Goal: Task Accomplishment & Management: Complete application form

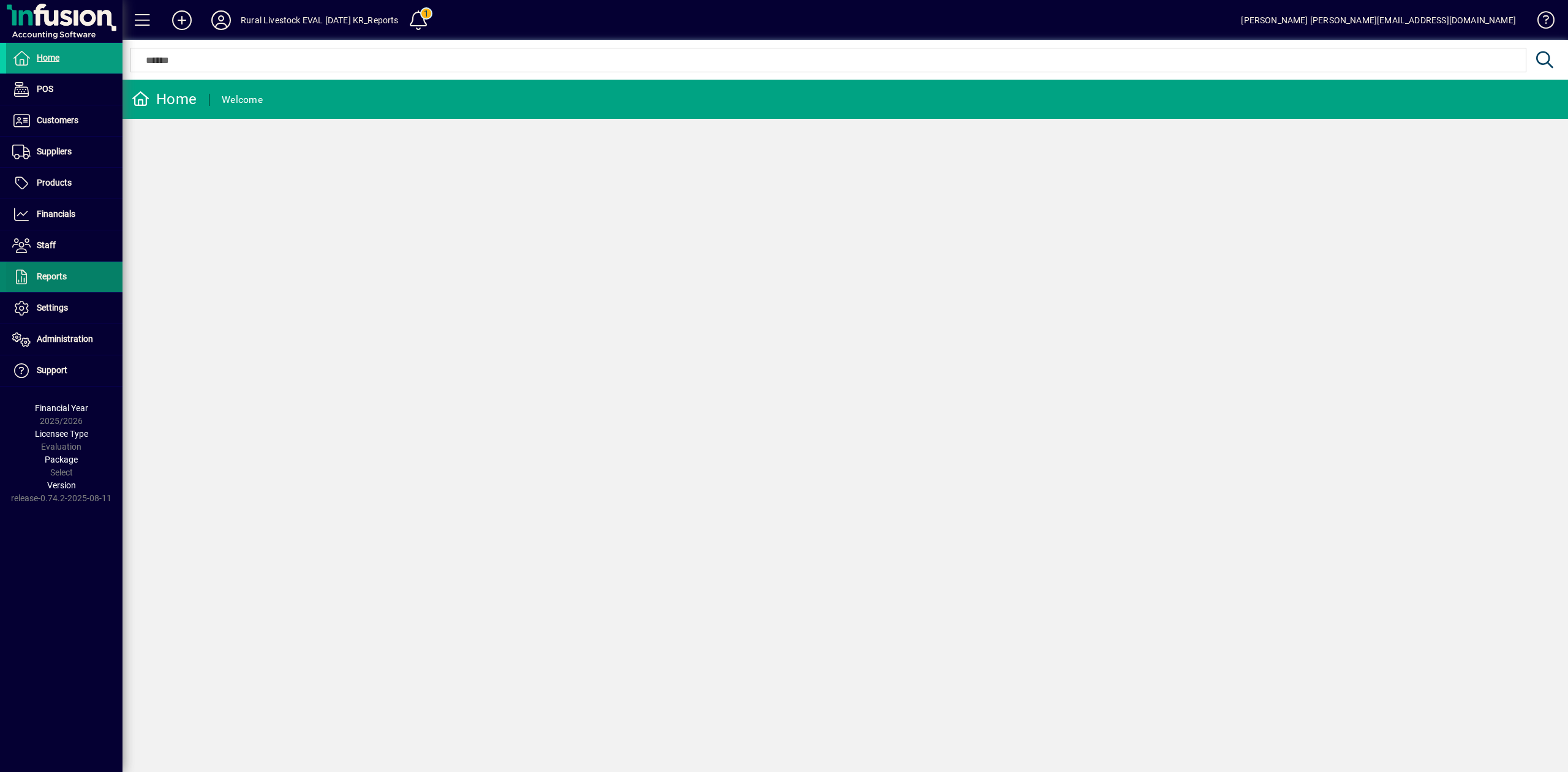
click at [56, 276] on span "Reports" at bounding box center [52, 277] width 30 height 10
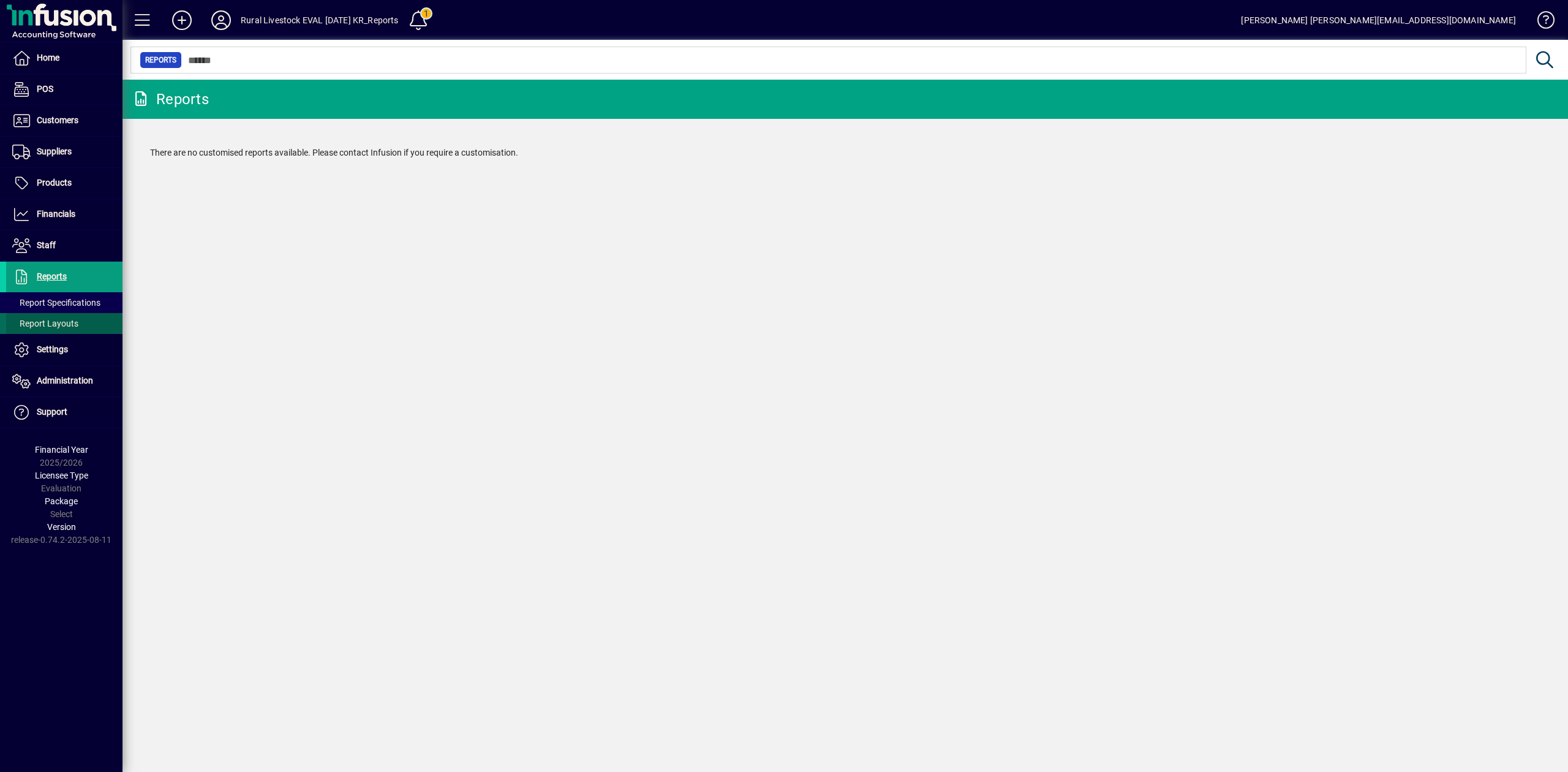
click at [60, 327] on span "Report Layouts" at bounding box center [45, 323] width 66 height 10
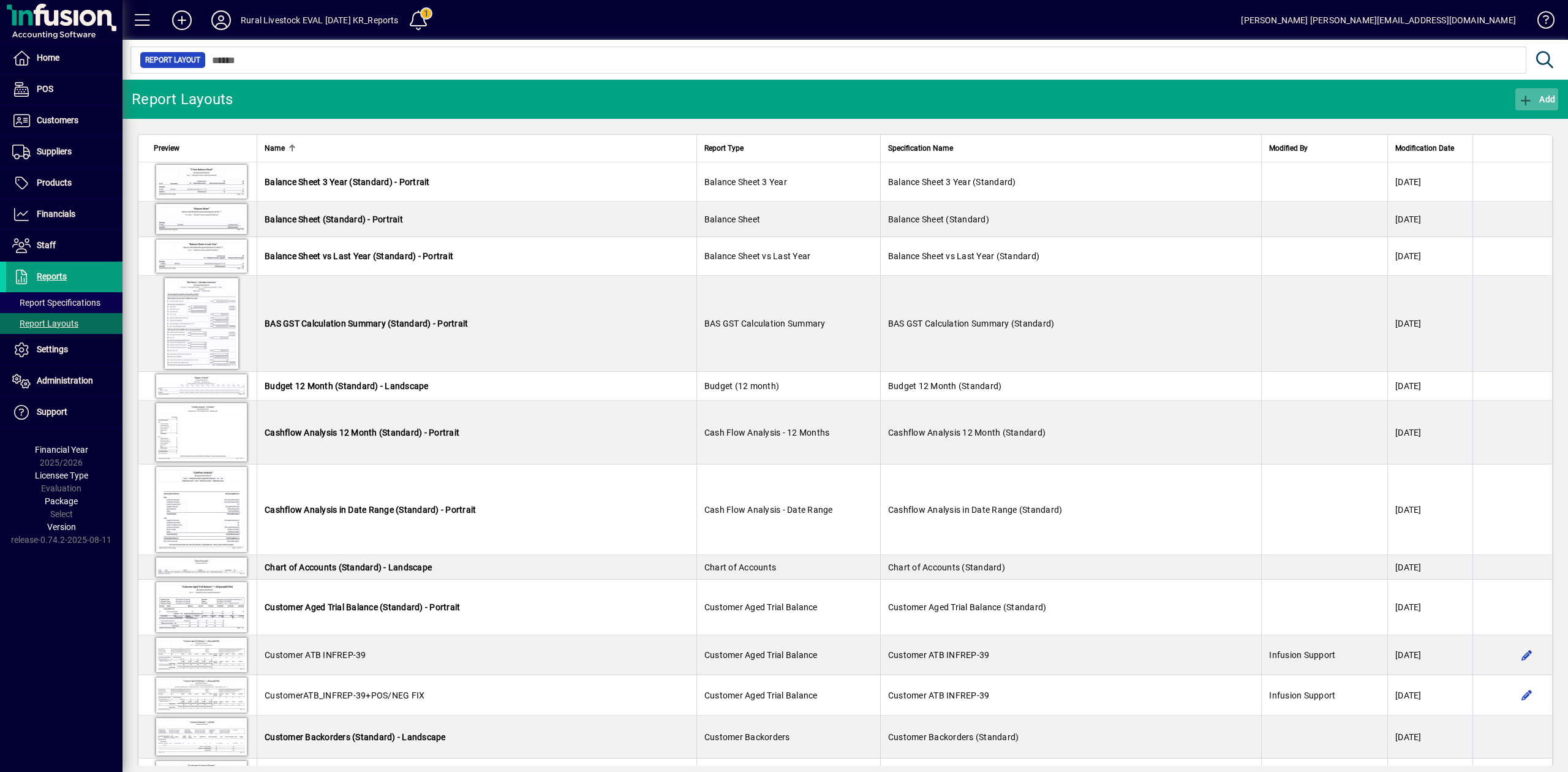
click at [1544, 96] on span "Add" at bounding box center [1537, 99] width 37 height 10
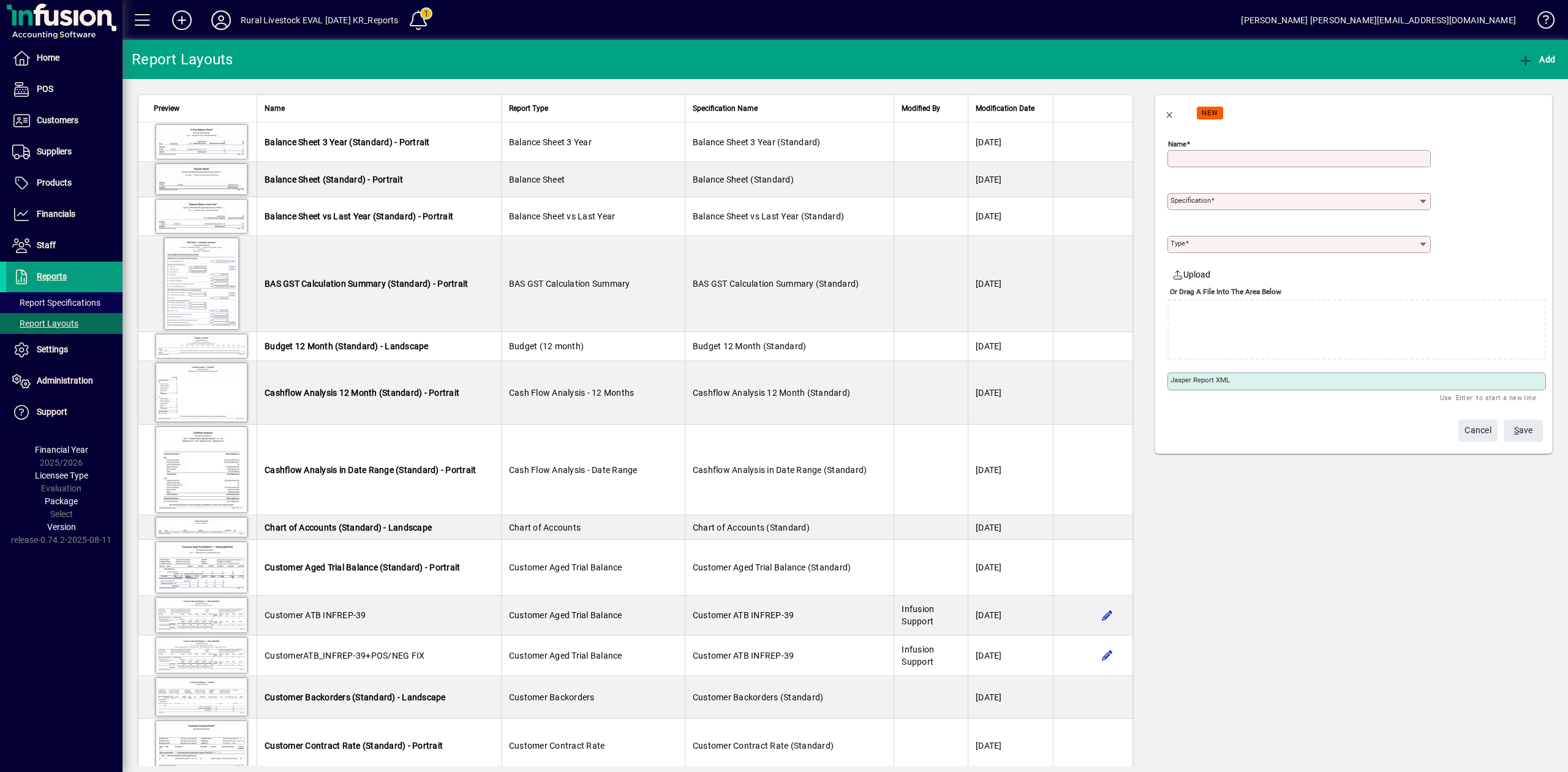
click at [1314, 160] on input "Name" at bounding box center [1301, 159] width 260 height 10
type input "**********"
click at [1213, 204] on span at bounding box center [1213, 200] width 3 height 8
click at [1213, 204] on input "Specification" at bounding box center [1294, 201] width 247 height 10
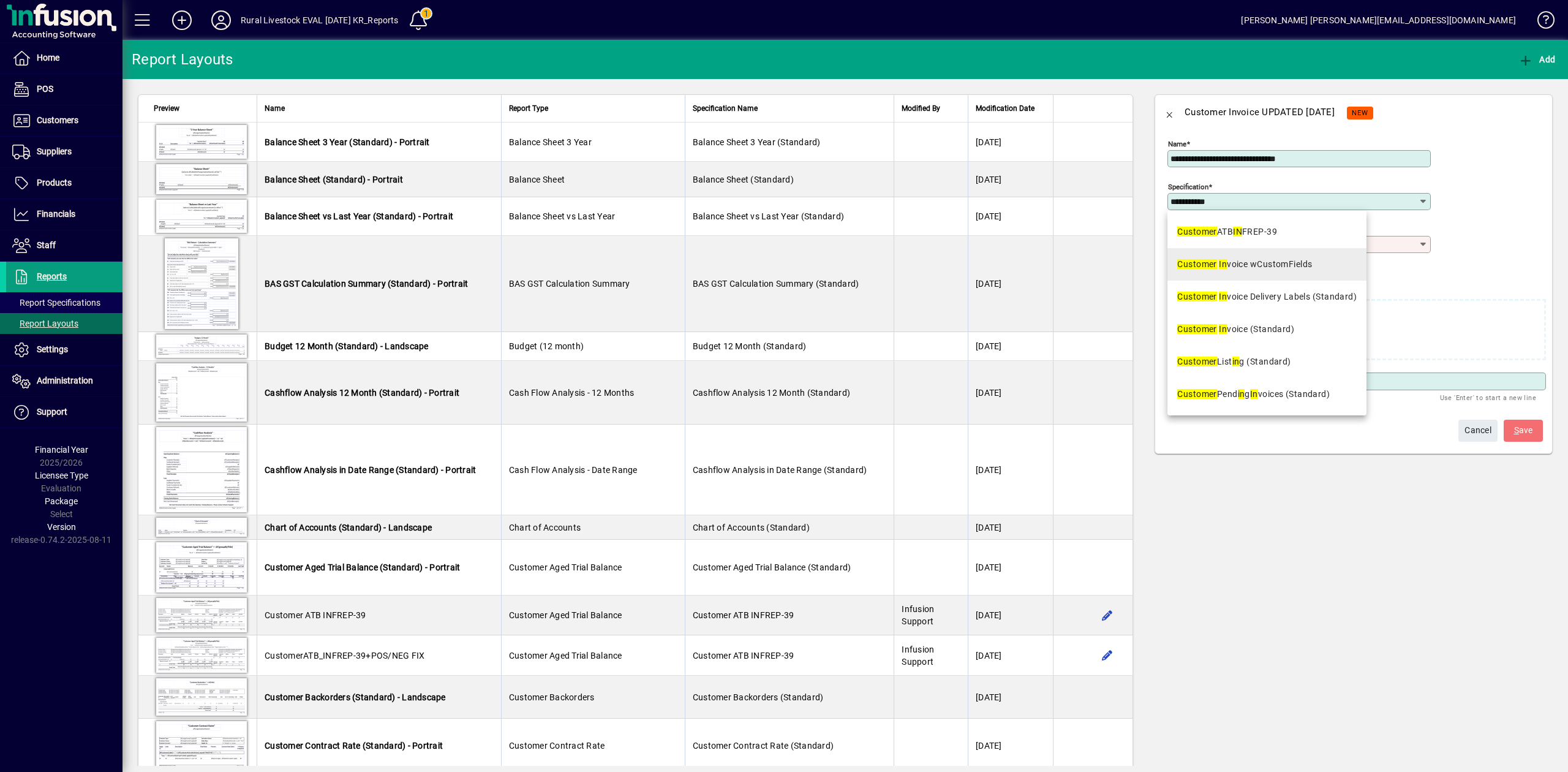
click at [1257, 267] on div "Customer In voice wCustomFields" at bounding box center [1244, 264] width 134 height 13
type input "**********"
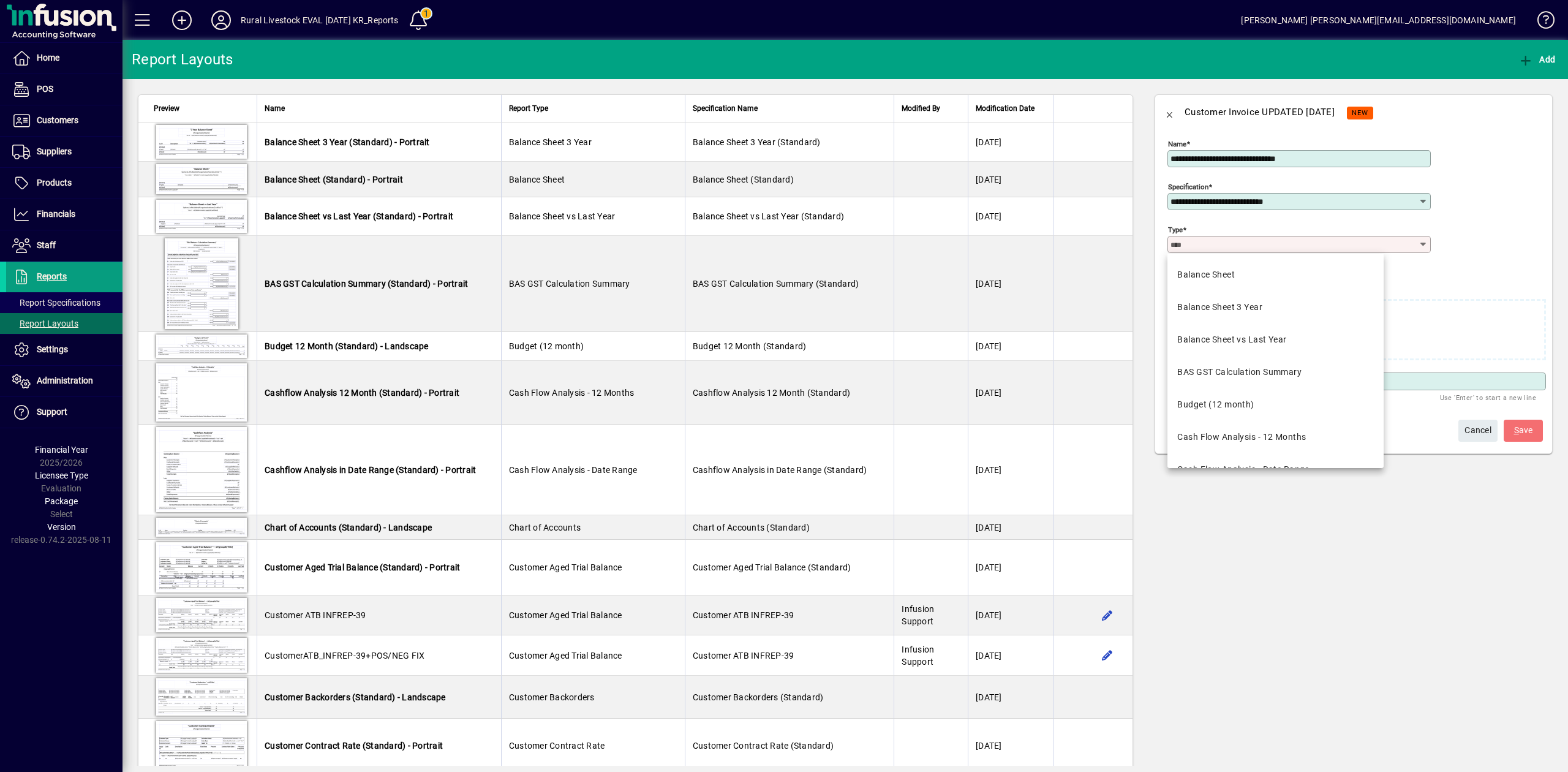
click at [1263, 245] on input "Type" at bounding box center [1294, 245] width 247 height 10
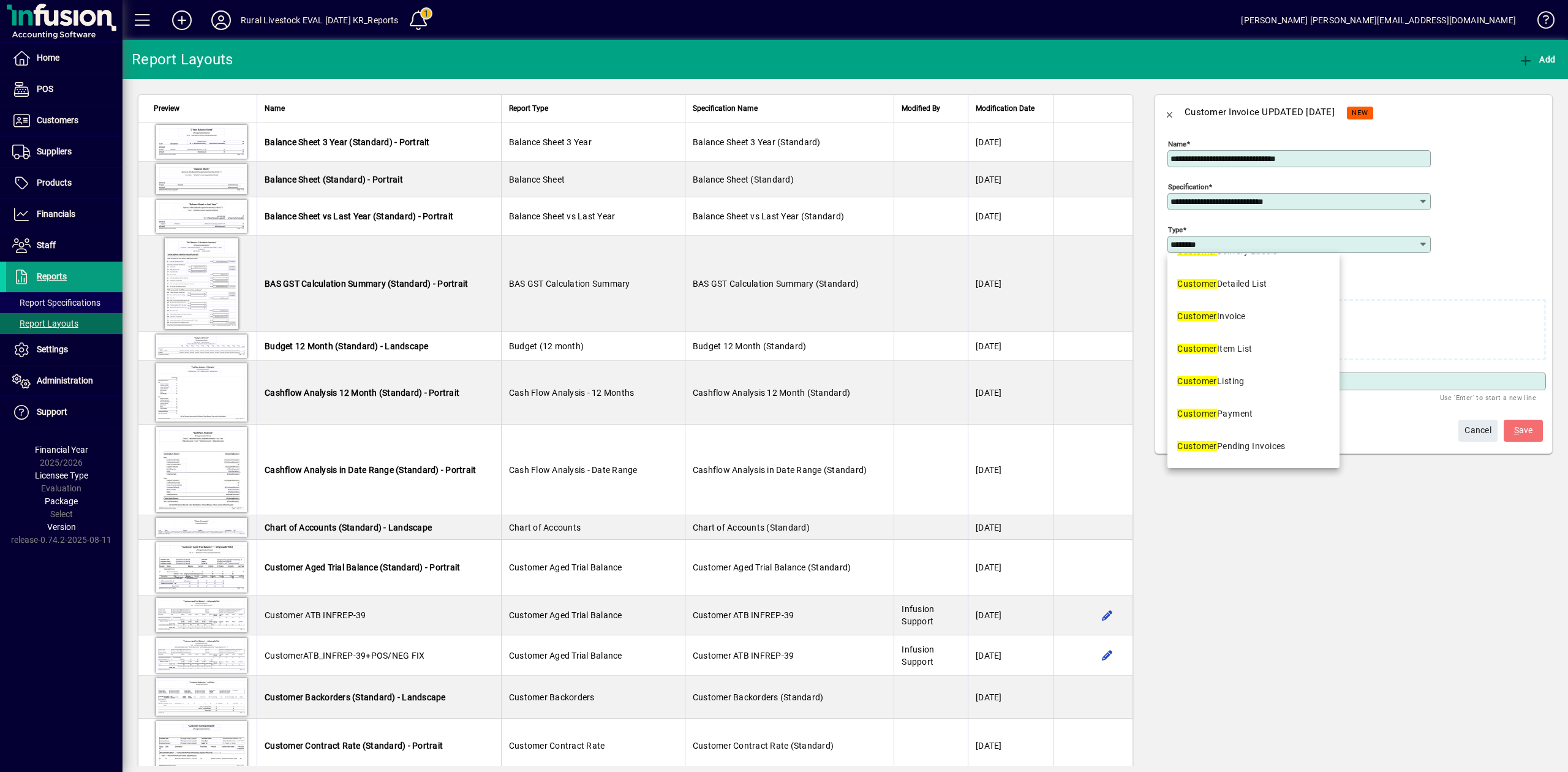
scroll to position [163, 0]
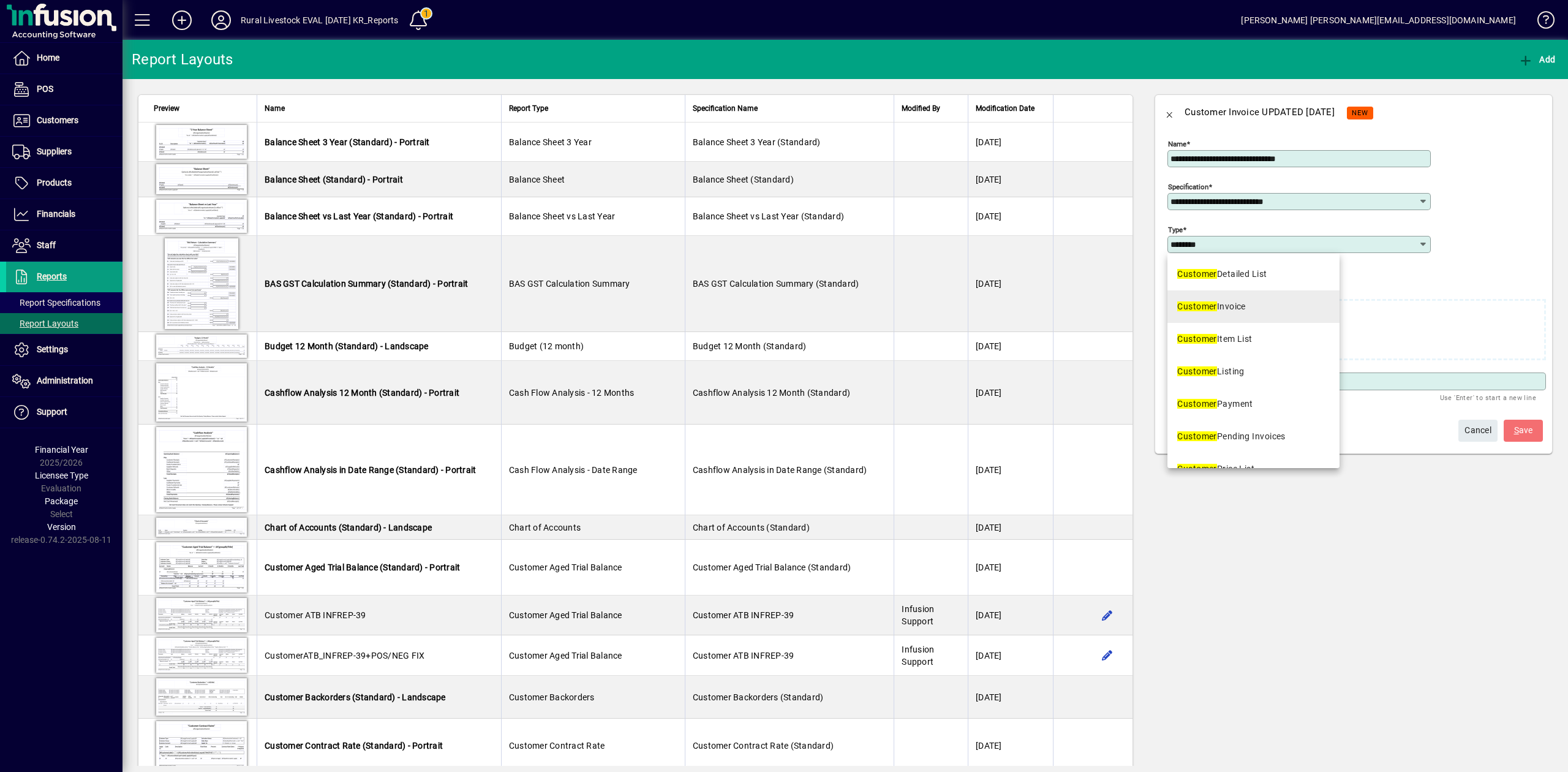
click at [1237, 311] on div "Customer Invoice" at bounding box center [1211, 307] width 68 height 13
type input "**********"
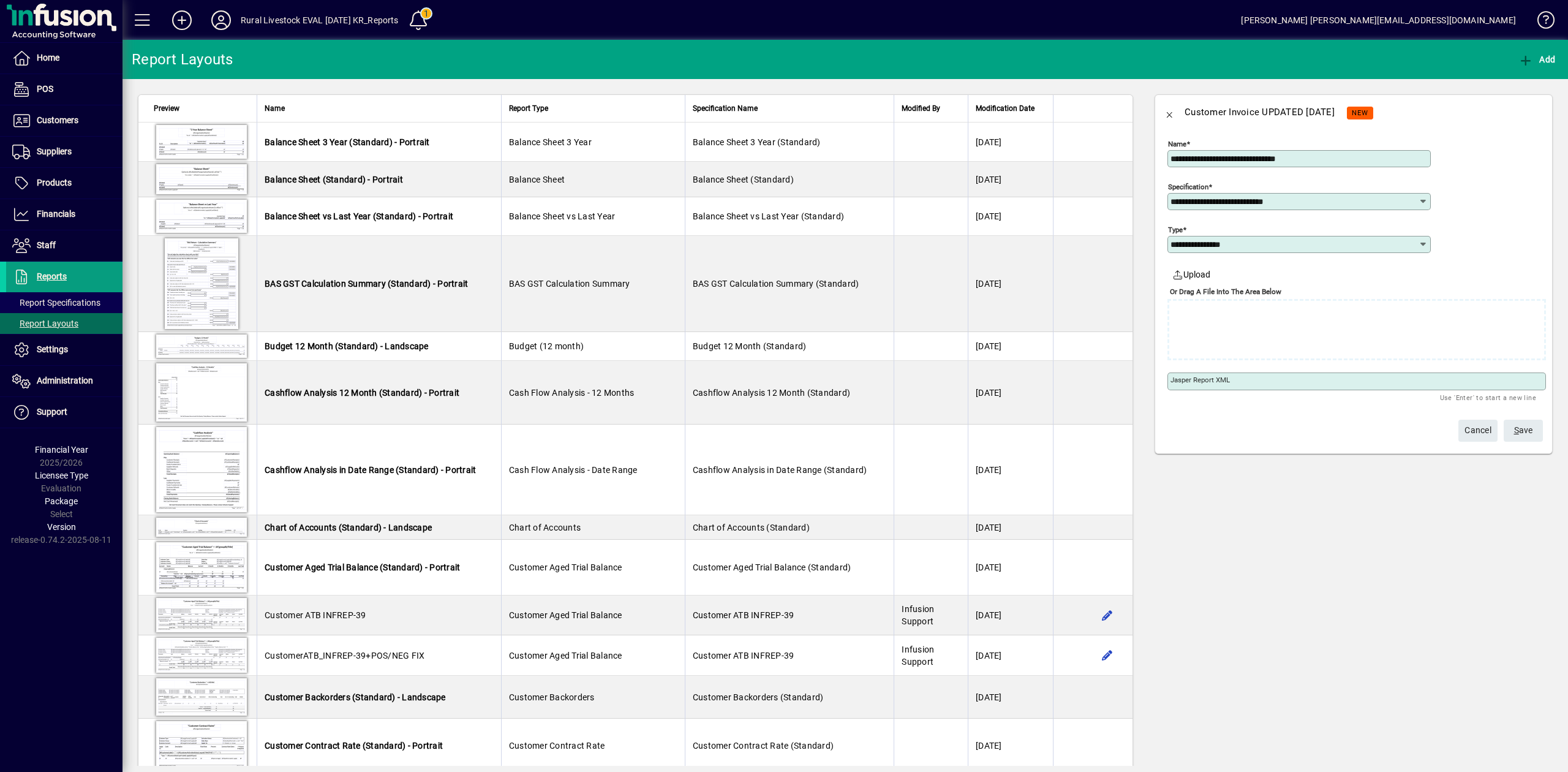
click at [1434, 380] on textarea "Jasper Report XML" at bounding box center [1358, 381] width 375 height 10
click at [1284, 316] on div at bounding box center [1357, 330] width 379 height 61
type textarea "**********"
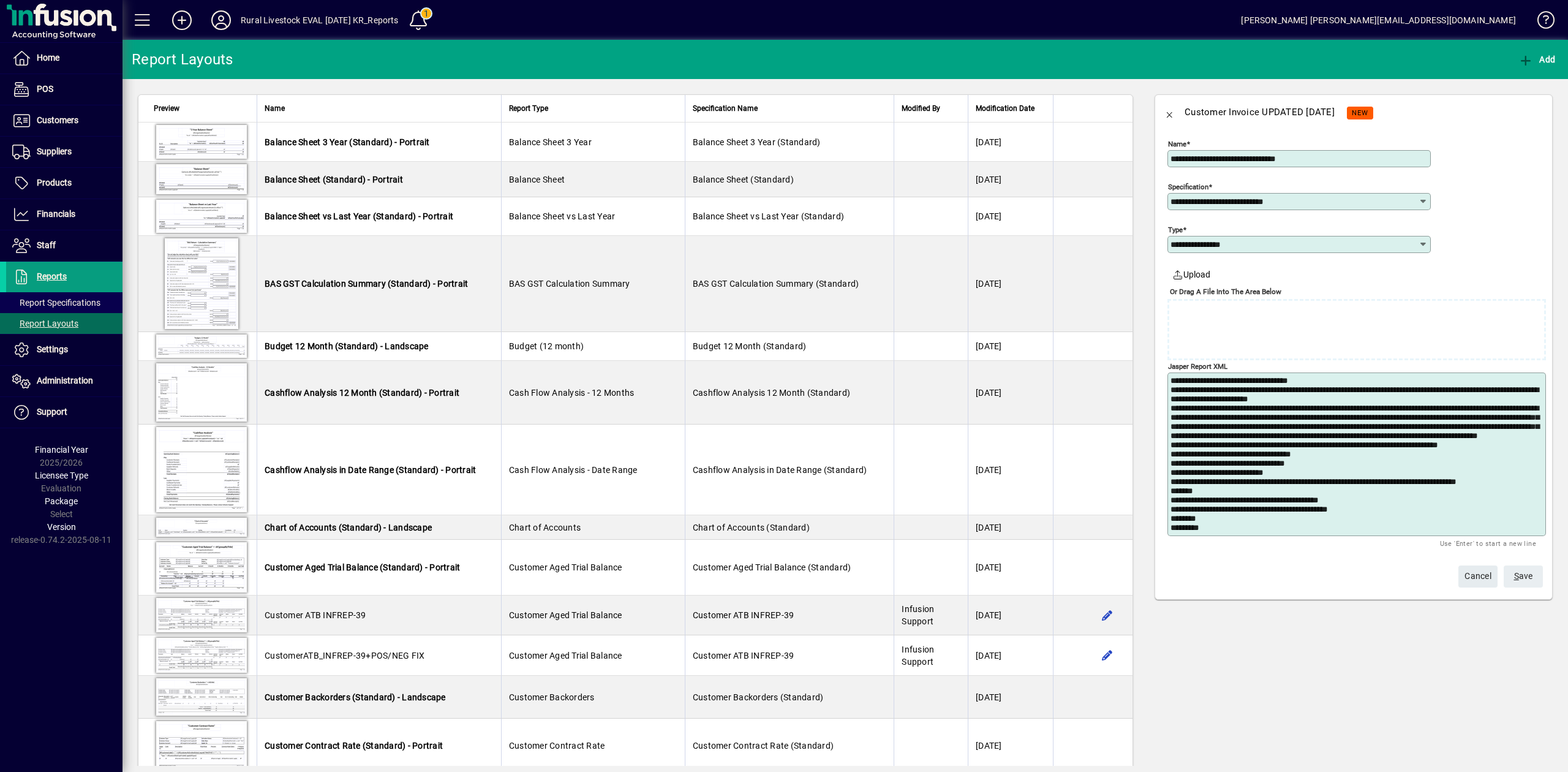
click at [1522, 572] on span "S ave" at bounding box center [1523, 576] width 19 height 20
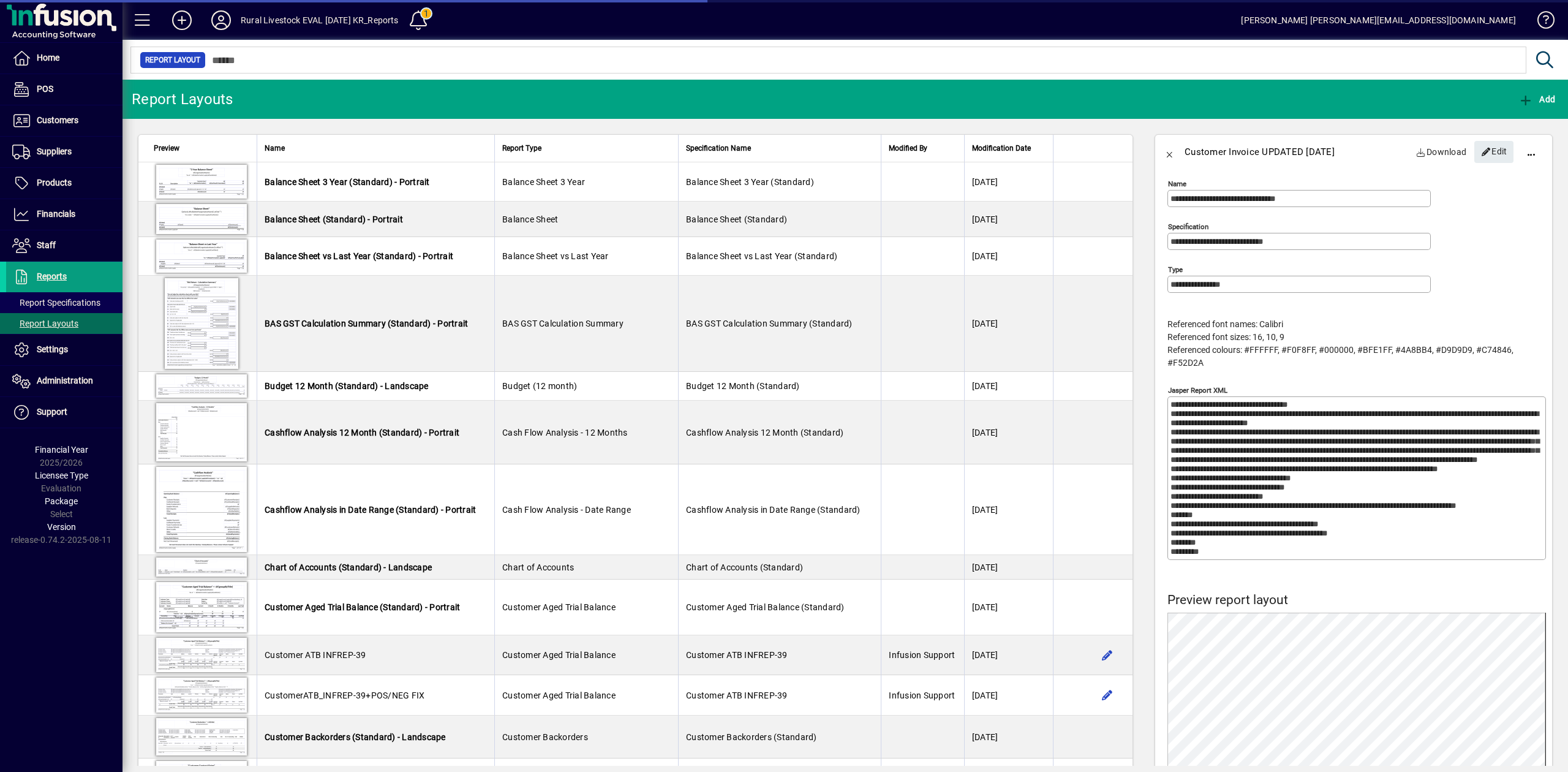
scroll to position [0, 0]
click at [57, 128] on span "Customers" at bounding box center [42, 121] width 72 height 15
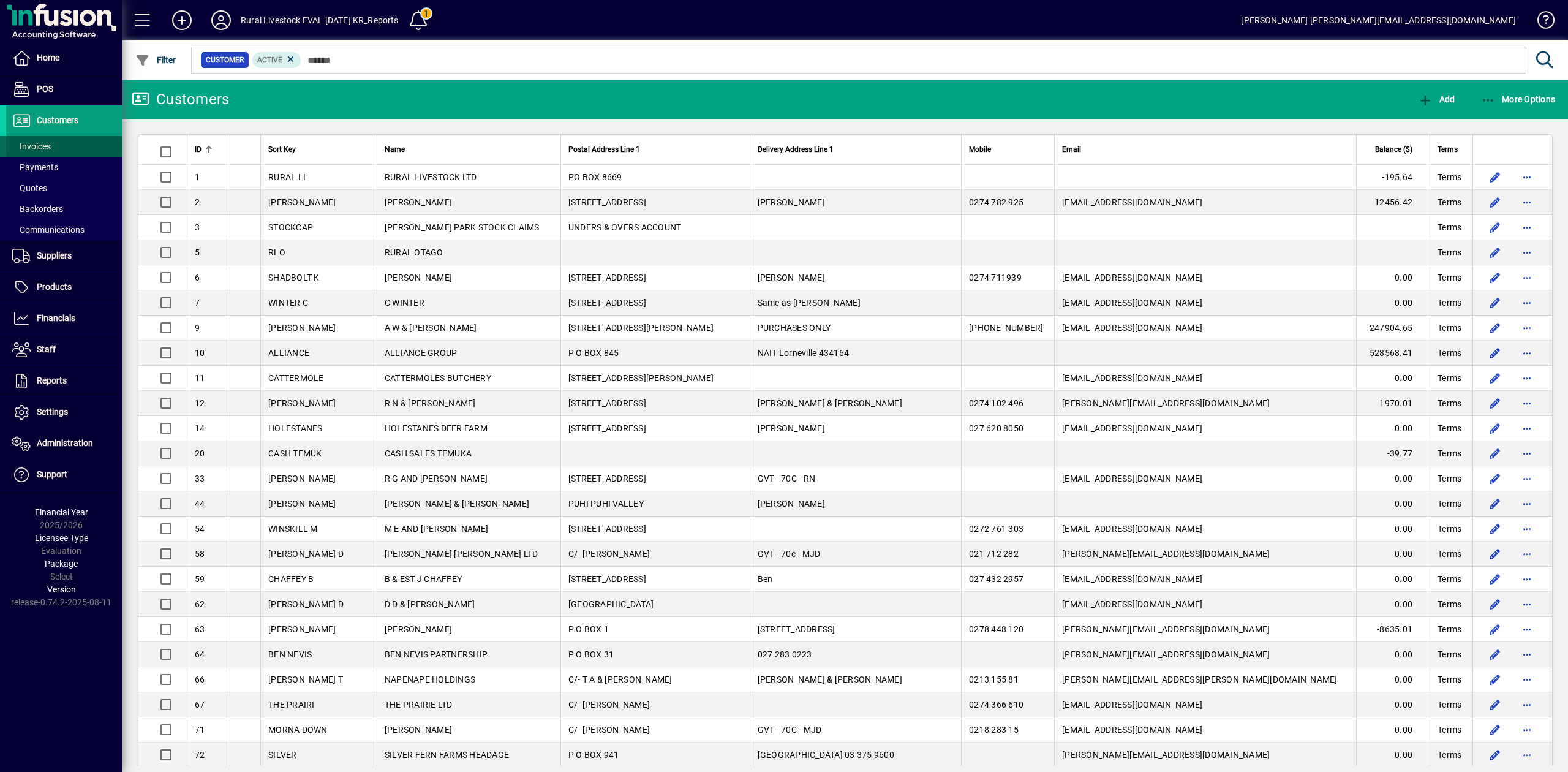
click at [50, 150] on span "Invoices" at bounding box center [31, 146] width 38 height 10
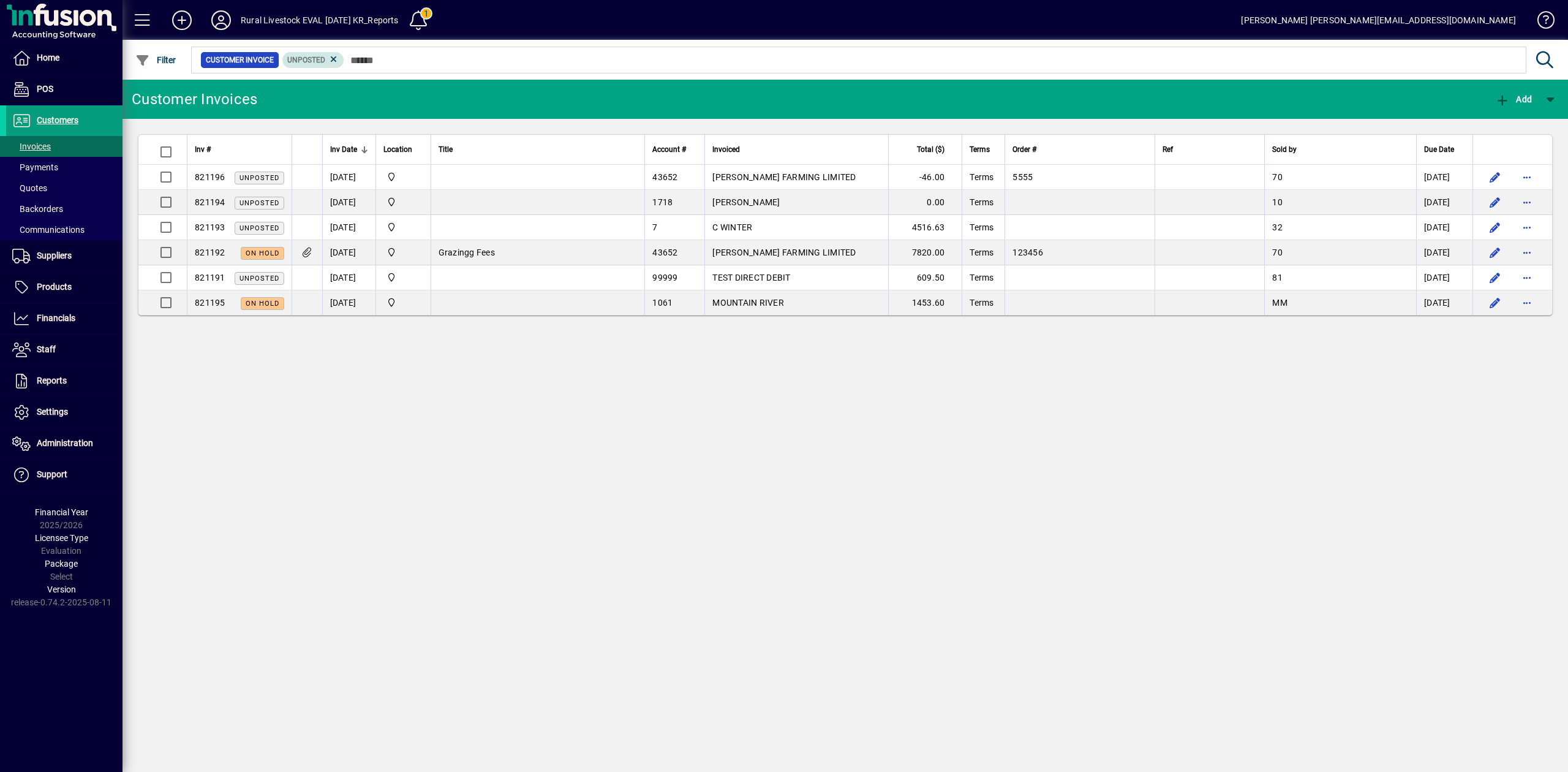
click at [326, 57] on span "Unposted" at bounding box center [313, 60] width 52 height 13
click at [334, 63] on icon at bounding box center [334, 59] width 11 height 11
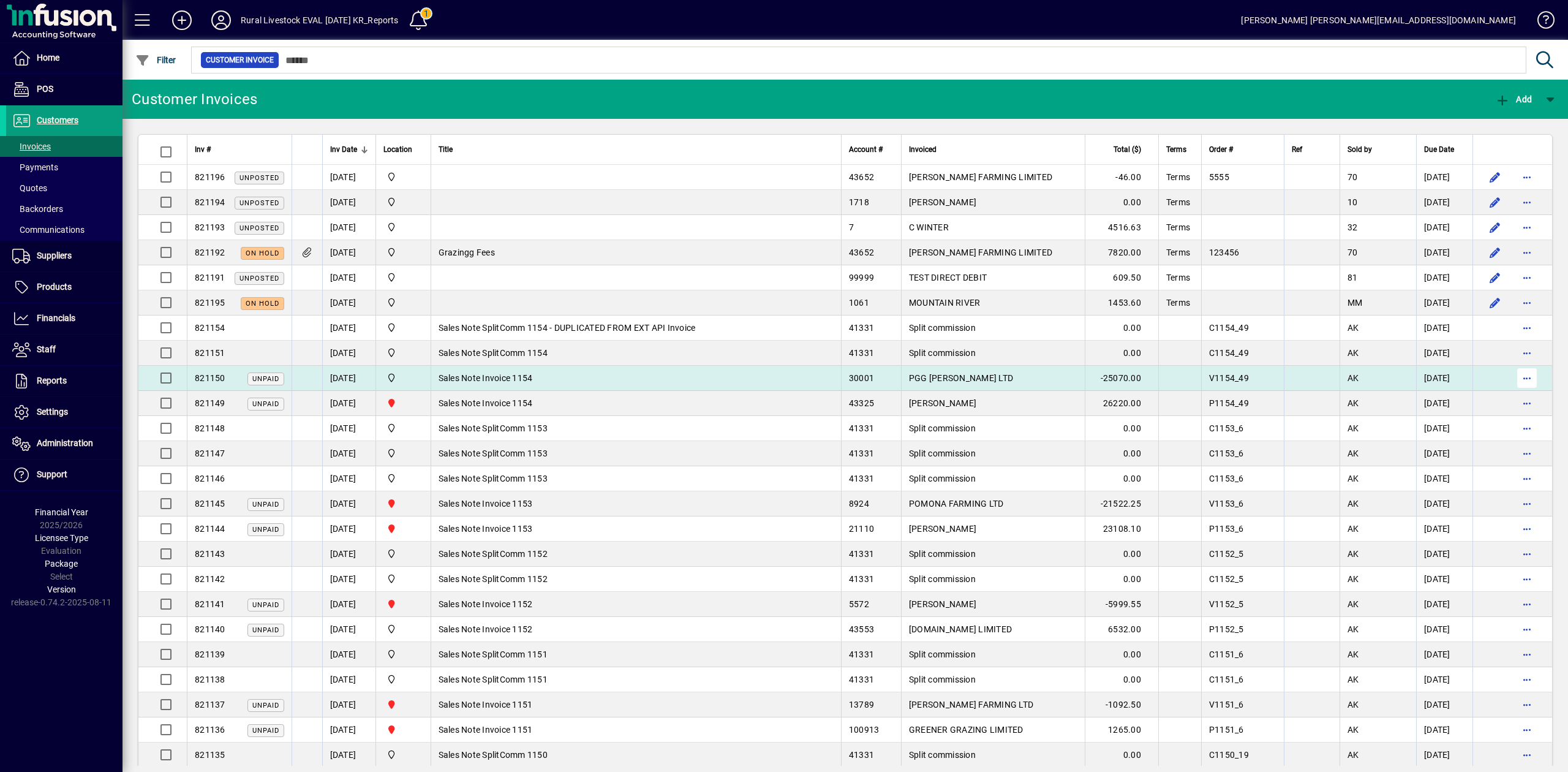
click at [1514, 380] on span "button" at bounding box center [1527, 378] width 29 height 29
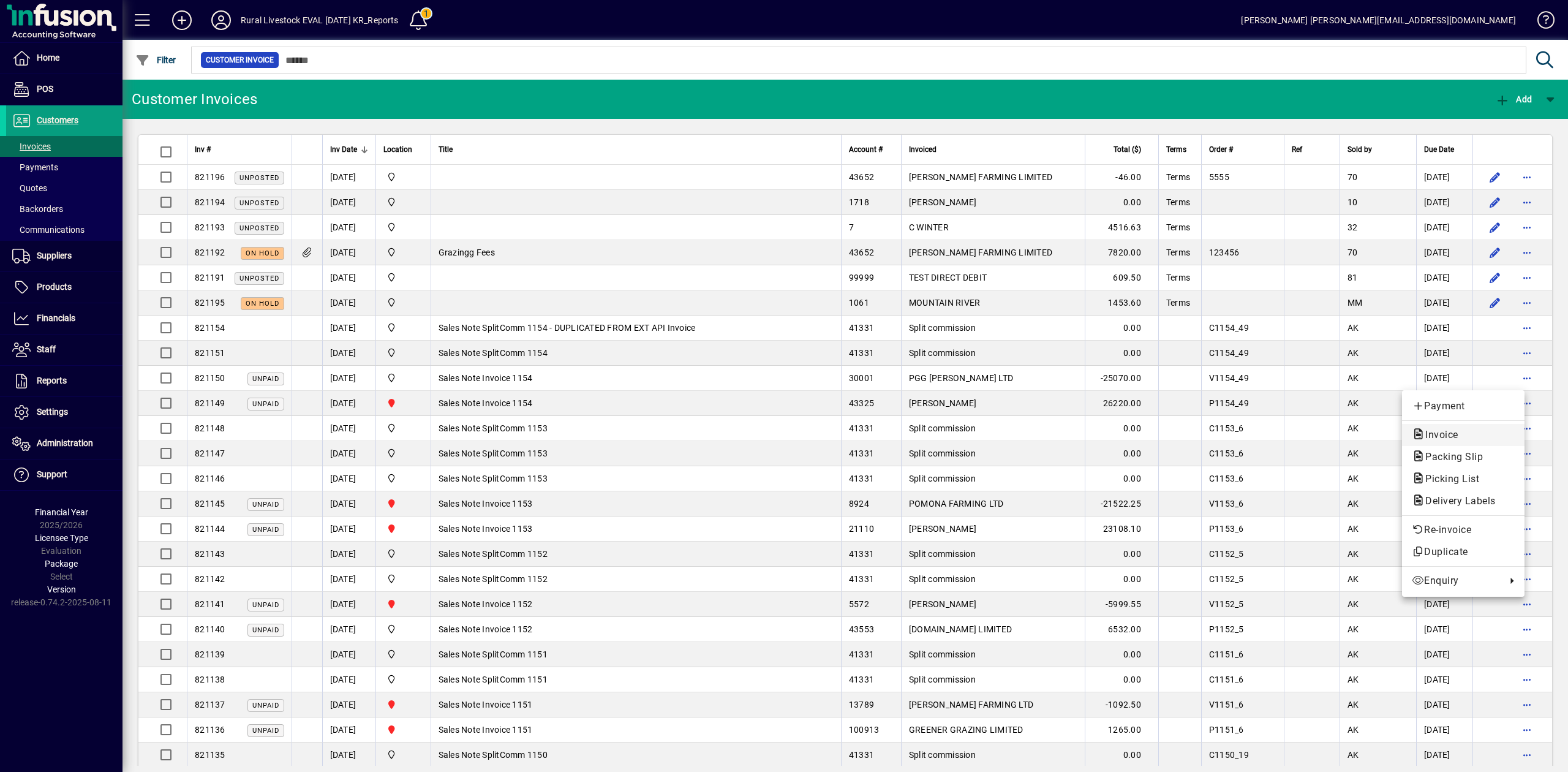
click at [1445, 439] on span "Invoice" at bounding box center [1438, 435] width 53 height 12
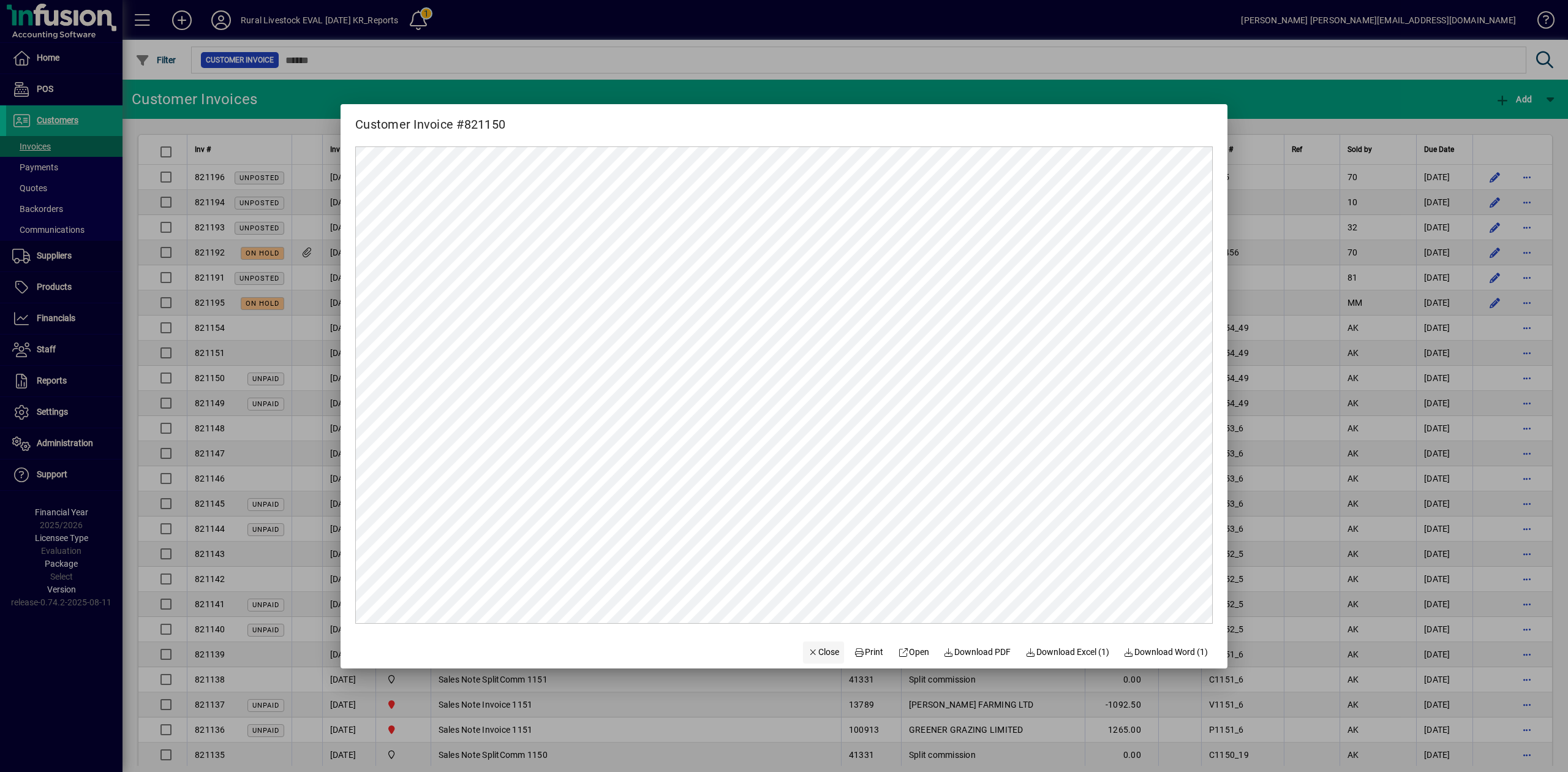
click at [817, 653] on span "Close" at bounding box center [824, 652] width 32 height 13
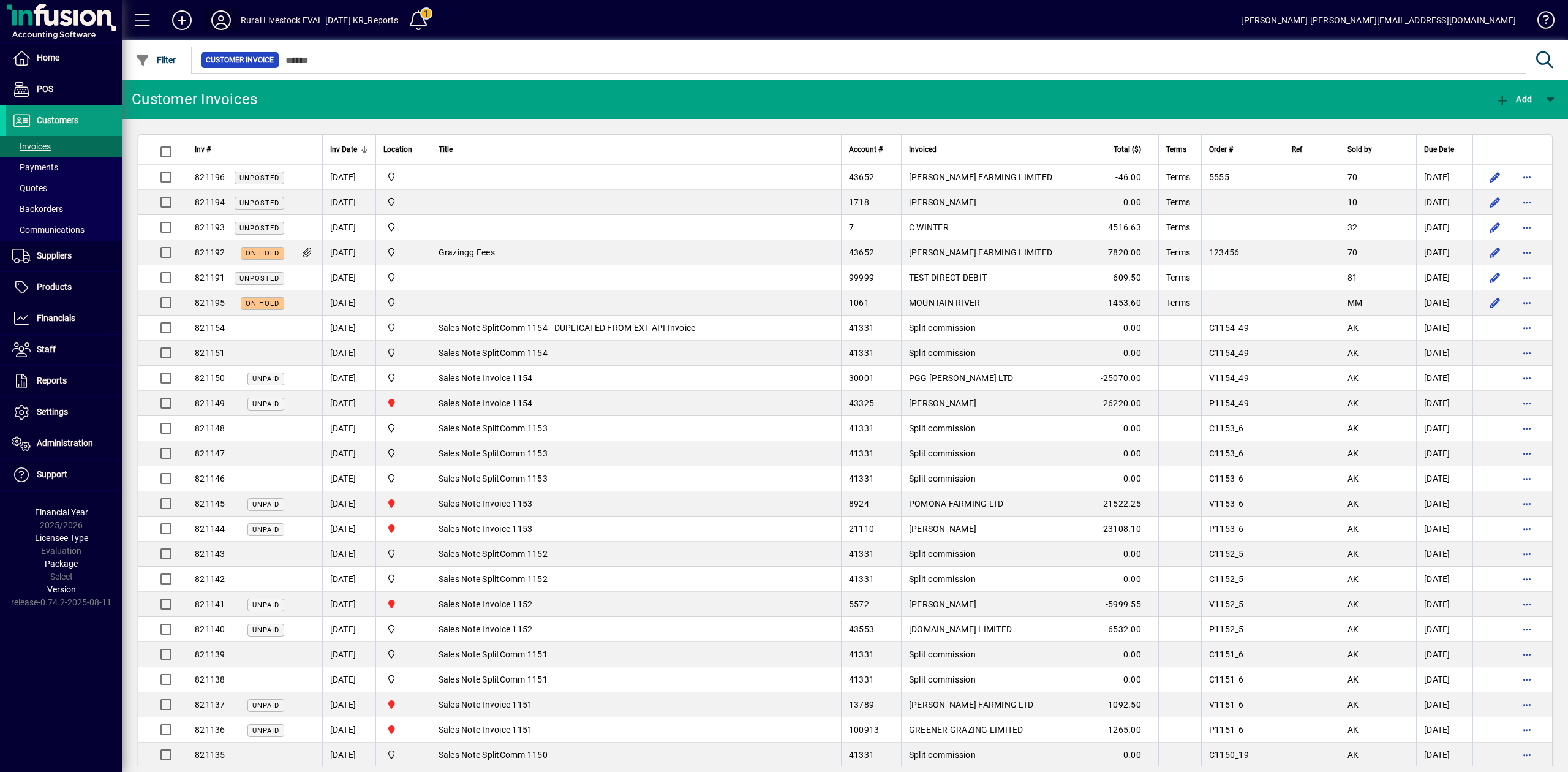
click at [218, 15] on icon at bounding box center [221, 20] width 24 height 20
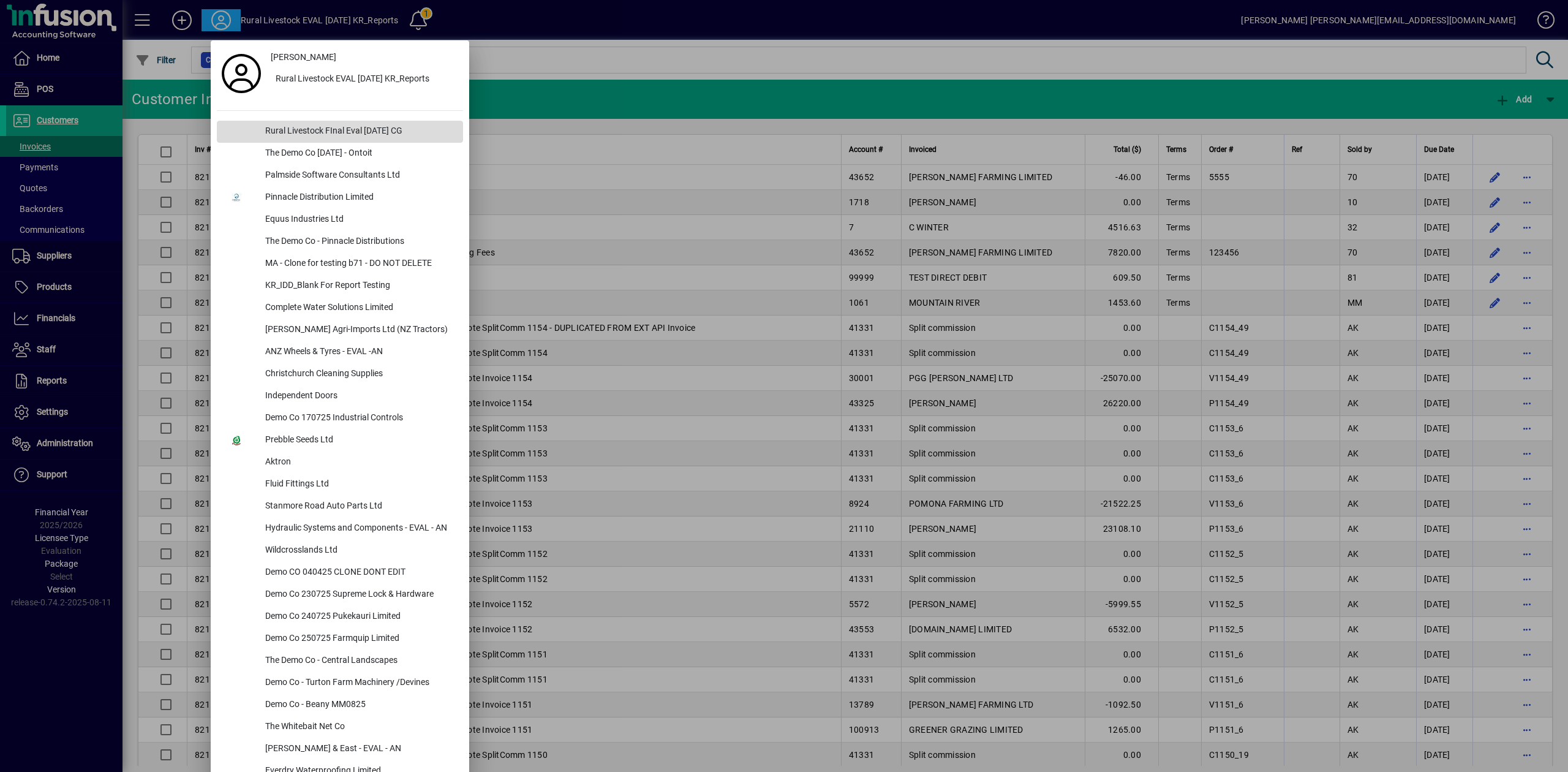
click at [341, 128] on div "Rural Livestock FInal Eval [DATE] CG" at bounding box center [359, 132] width 208 height 22
